Goal: Navigation & Orientation: Find specific page/section

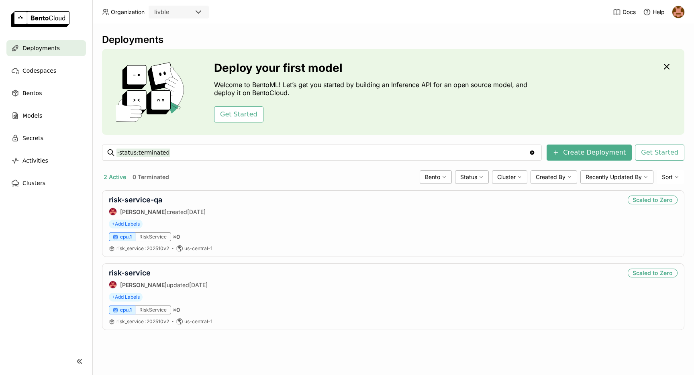
click at [49, 14] on img at bounding box center [40, 19] width 58 height 16
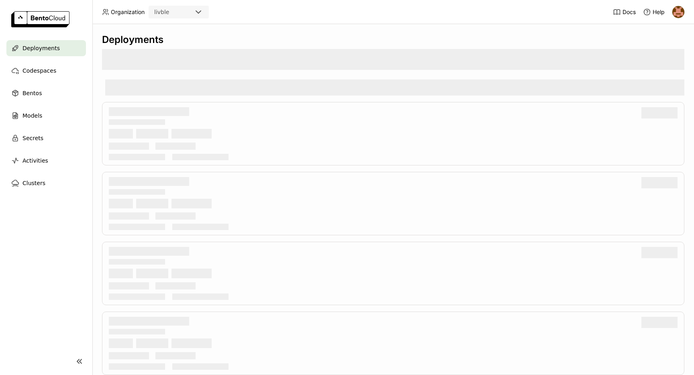
click at [671, 5] on div "Docs Help" at bounding box center [649, 12] width 72 height 24
click at [679, 9] on img at bounding box center [679, 12] width 12 height 12
click at [675, 27] on link "Members" at bounding box center [662, 30] width 46 height 11
